Goal: Transaction & Acquisition: Download file/media

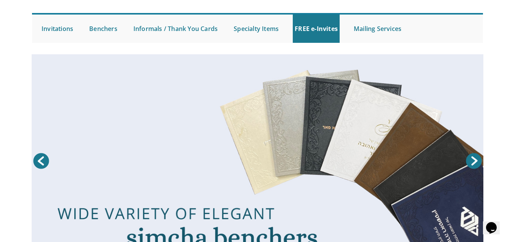
scroll to position [62, 0]
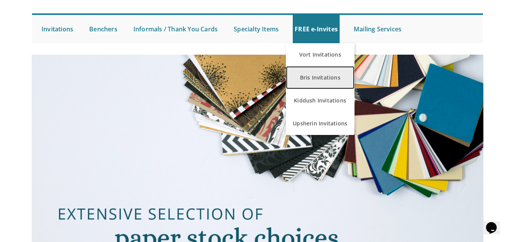
click at [316, 74] on link "Bris Invitations" at bounding box center [320, 77] width 69 height 23
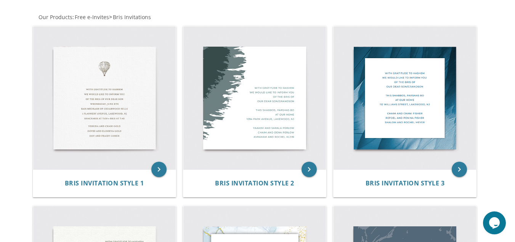
scroll to position [137, 0]
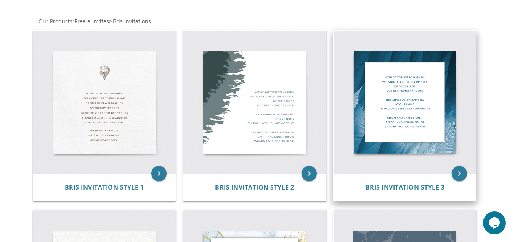
click at [417, 127] on img at bounding box center [405, 102] width 143 height 143
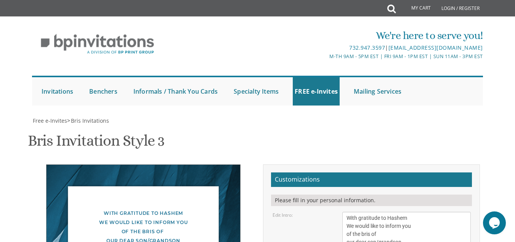
scroll to position [135, 0]
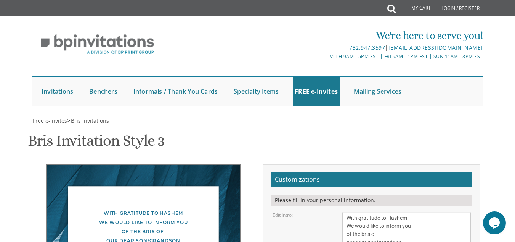
scroll to position [150, 0]
type textarea "Simchas Torah At Khal Talmidei Hayeshivos 1609 Avenue M, Brooklyn, NY 11230"
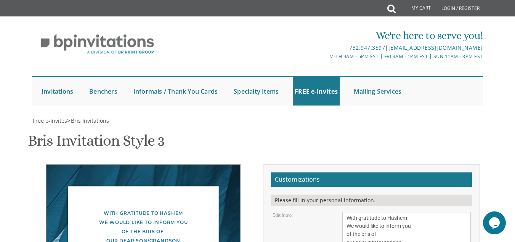
type textarea "YISROEL MENACHEM AND DASSY BRENNER AVI AND ESTI BRENNER GERSHON AND TZIPPY GREE…"
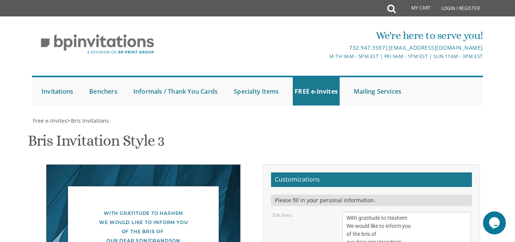
type textarea "Simchas Torah 12:45 SHARP At Khal Talmidei Hayeshivos 1609 Avenue M, Brooklyn, …"
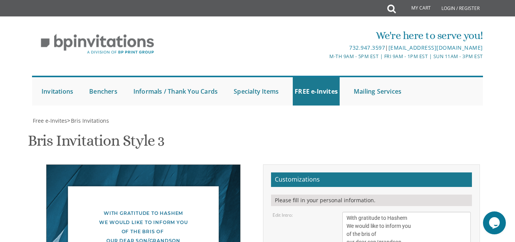
click at [334, 211] on div "Edit Intro: With gratitude to Hashem We would like to inform you of the bris of…" at bounding box center [371, 229] width 209 height 37
type input "yisroelbrenner@gmail.com"
